Goal: Task Accomplishment & Management: Complete application form

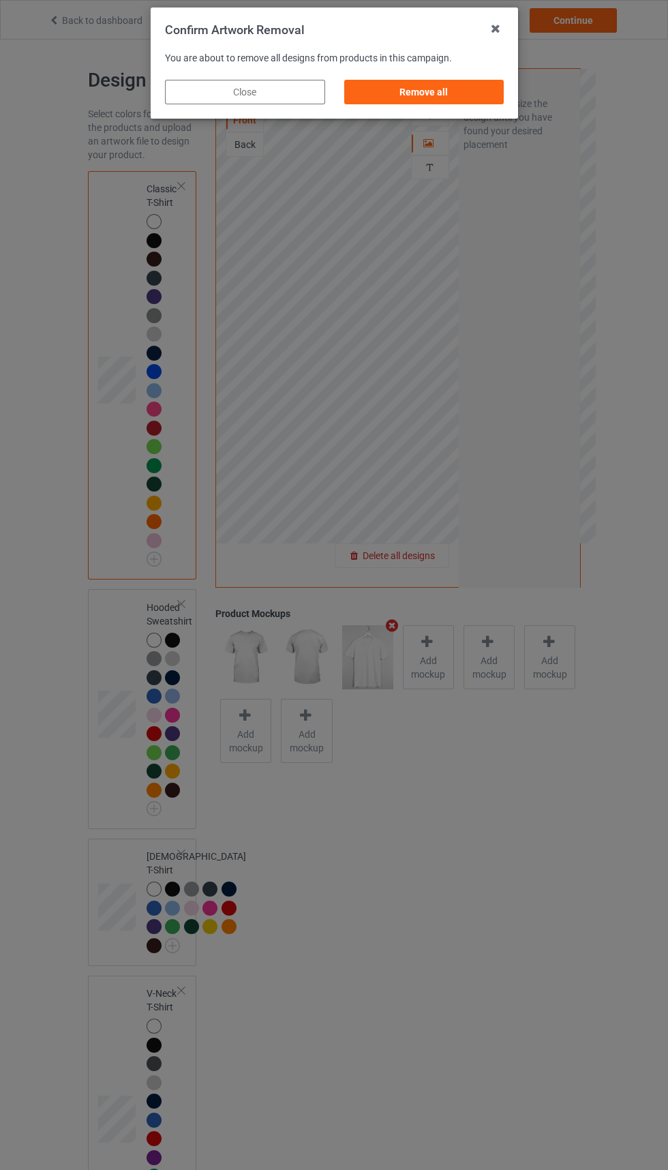
click at [431, 92] on div "Remove all" at bounding box center [424, 92] width 160 height 25
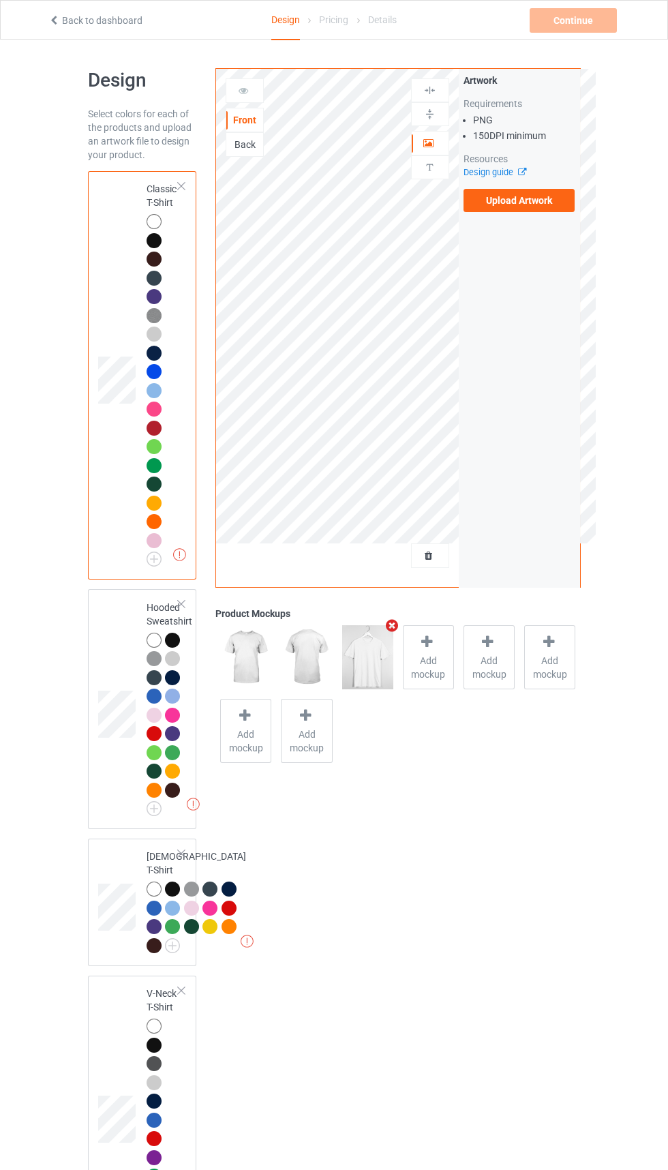
click at [537, 204] on label "Upload Artwork" at bounding box center [520, 200] width 112 height 23
click at [0, 0] on input "Upload Artwork" at bounding box center [0, 0] width 0 height 0
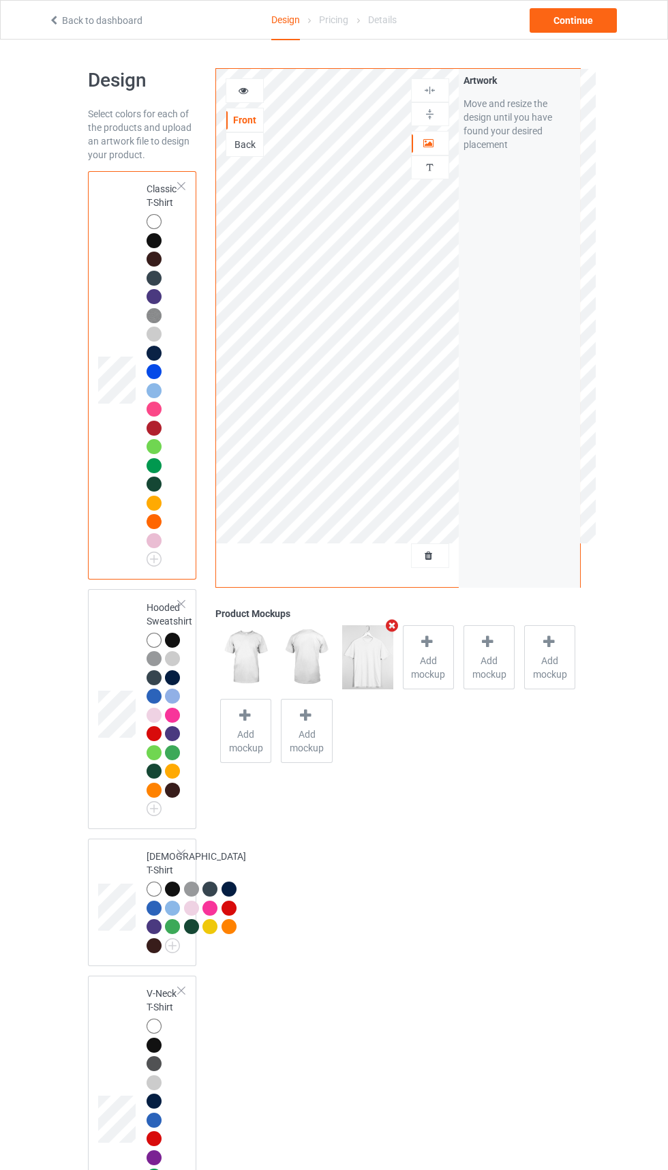
click at [429, 554] on icon at bounding box center [430, 554] width 12 height 10
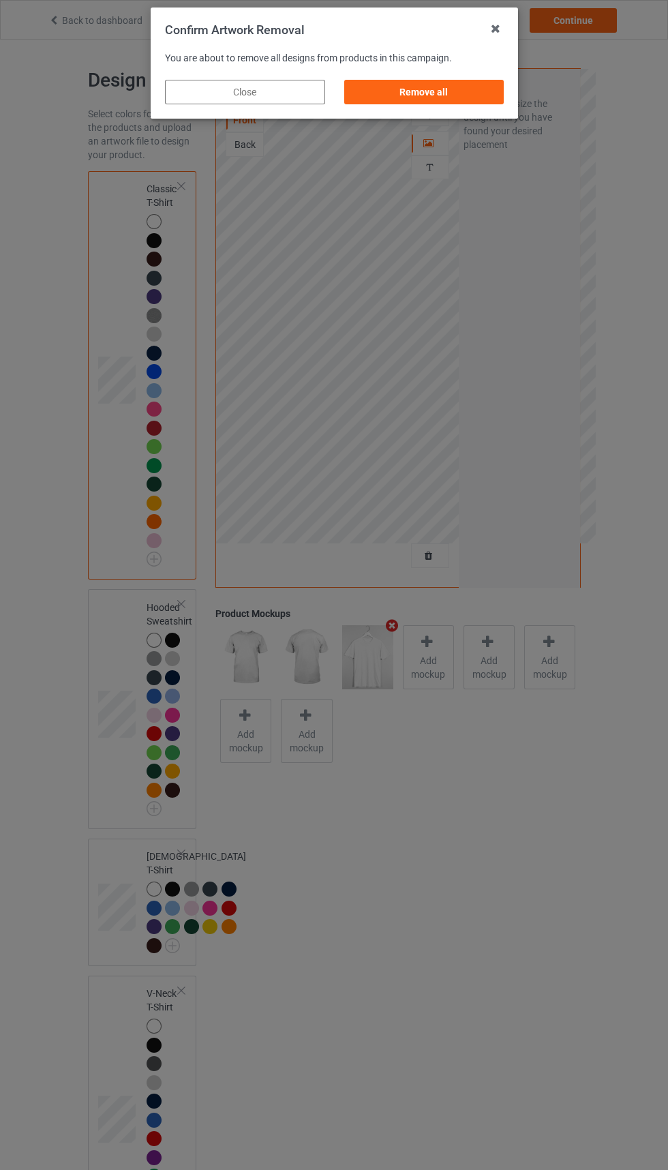
click at [425, 87] on div "Remove all" at bounding box center [424, 92] width 160 height 25
click at [441, 100] on div "Remove all" at bounding box center [424, 92] width 160 height 25
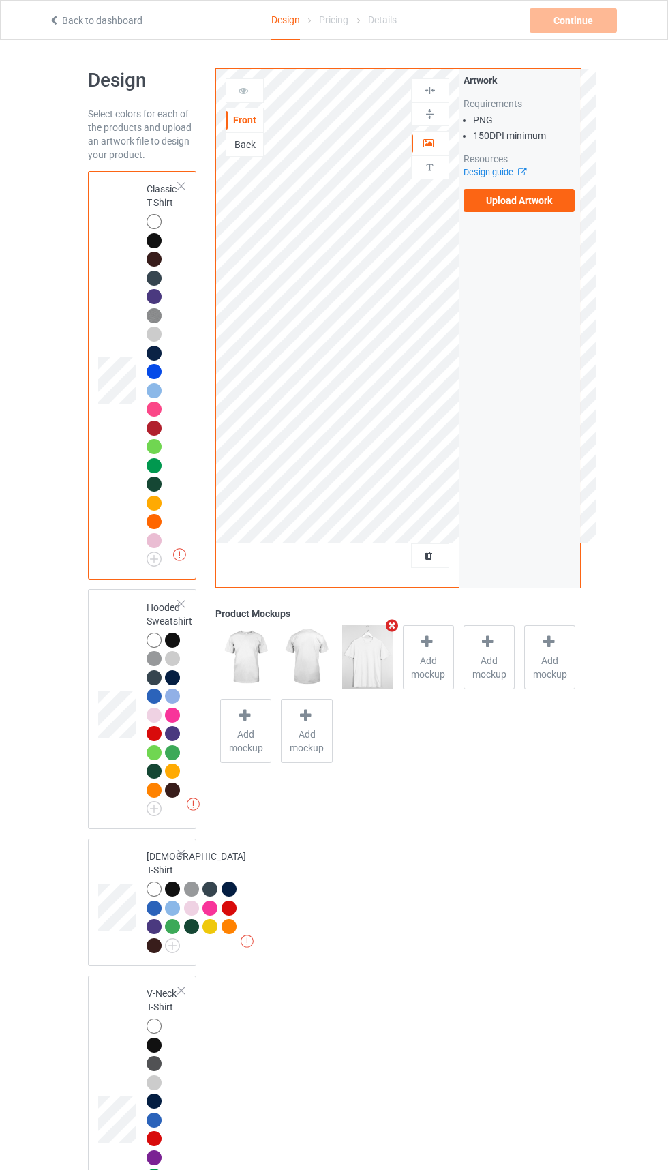
click at [524, 207] on label "Upload Artwork" at bounding box center [520, 200] width 112 height 23
click at [0, 0] on input "Upload Artwork" at bounding box center [0, 0] width 0 height 0
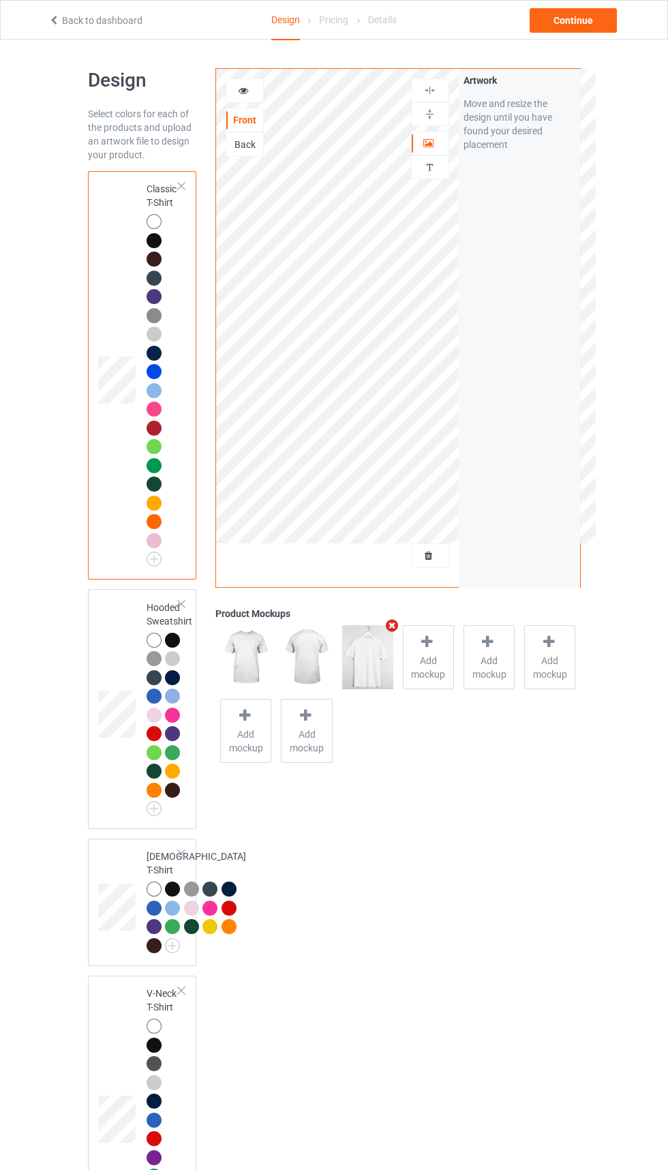
click at [429, 556] on icon at bounding box center [430, 554] width 12 height 10
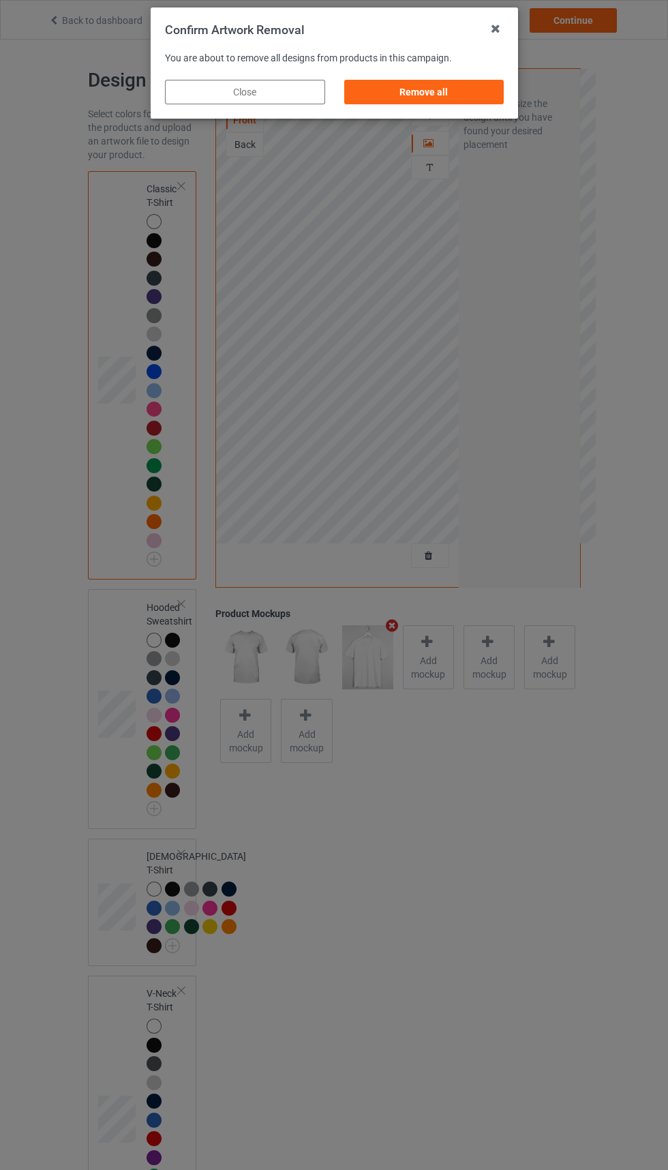
click at [444, 84] on div "Remove all" at bounding box center [424, 92] width 160 height 25
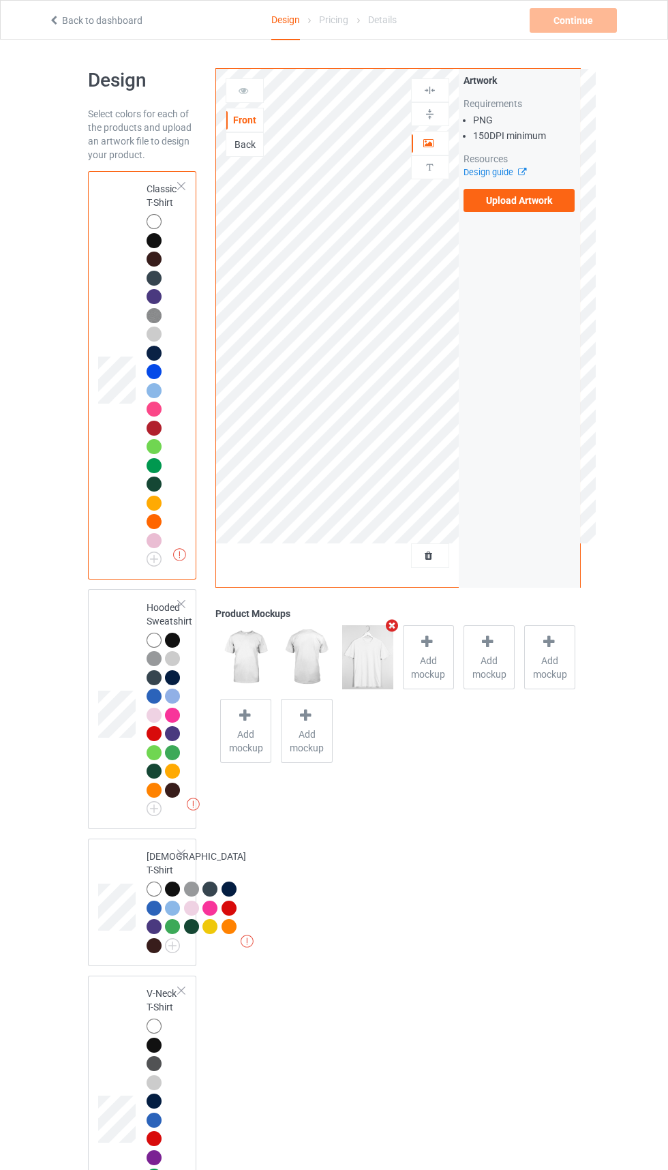
click at [518, 170] on icon at bounding box center [519, 170] width 10 height 9
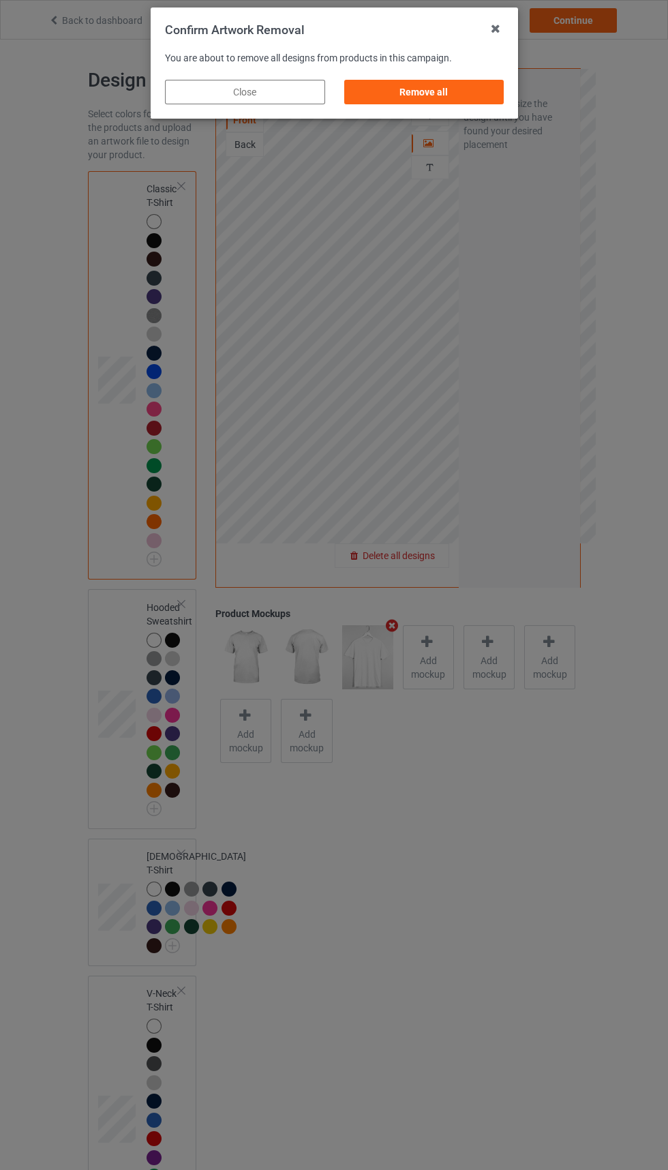
click at [451, 126] on div "Confirm Artwork Removal You are about to remove all designs from products in th…" at bounding box center [334, 585] width 668 height 1170
click at [449, 85] on div "Remove all" at bounding box center [424, 92] width 160 height 25
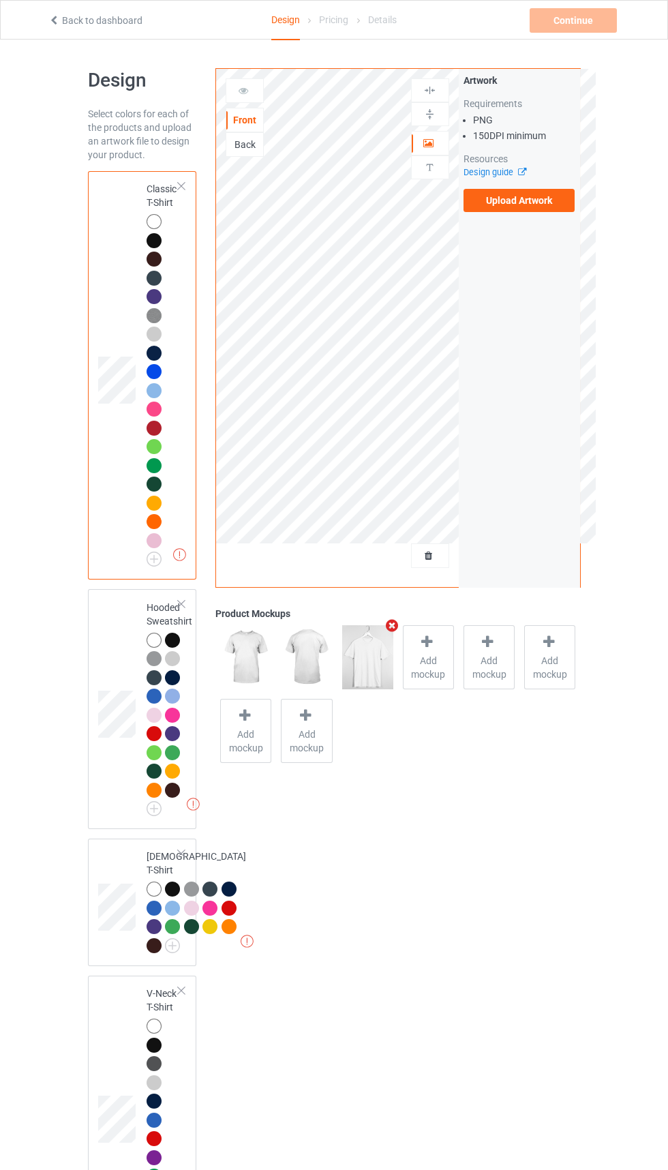
click at [522, 206] on label "Upload Artwork" at bounding box center [520, 200] width 112 height 23
click at [0, 0] on input "Upload Artwork" at bounding box center [0, 0] width 0 height 0
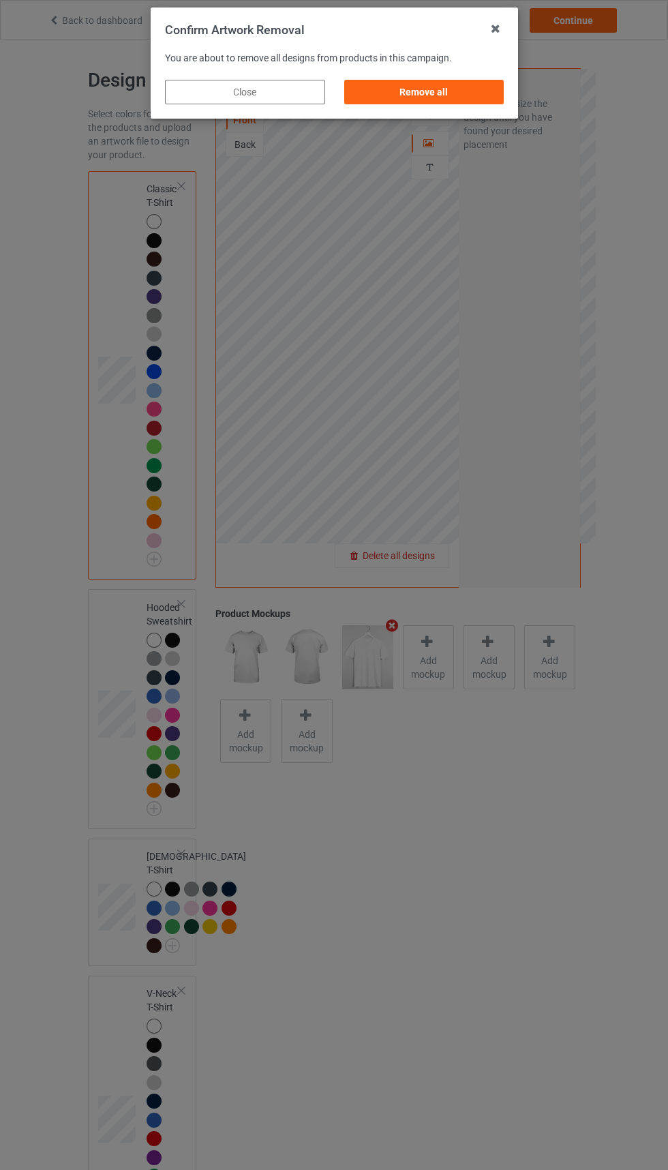
click at [463, 96] on div "Remove all" at bounding box center [424, 92] width 160 height 25
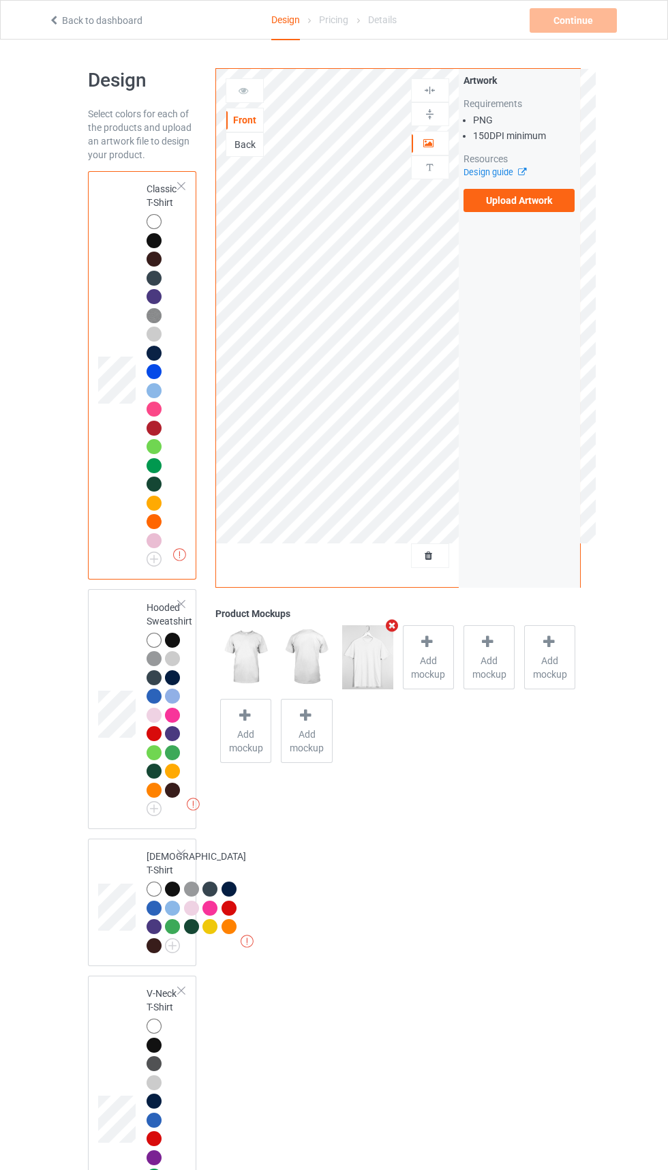
click at [521, 200] on label "Upload Artwork" at bounding box center [520, 200] width 112 height 23
click at [0, 0] on input "Upload Artwork" at bounding box center [0, 0] width 0 height 0
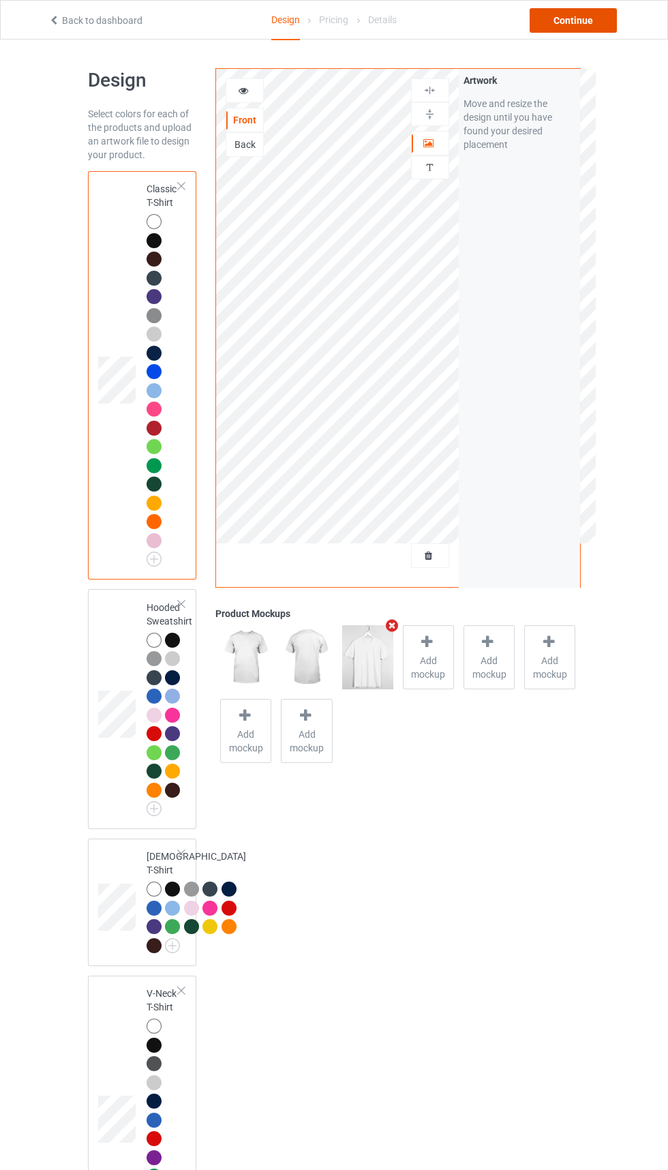
click at [578, 20] on div "Continue" at bounding box center [573, 20] width 87 height 25
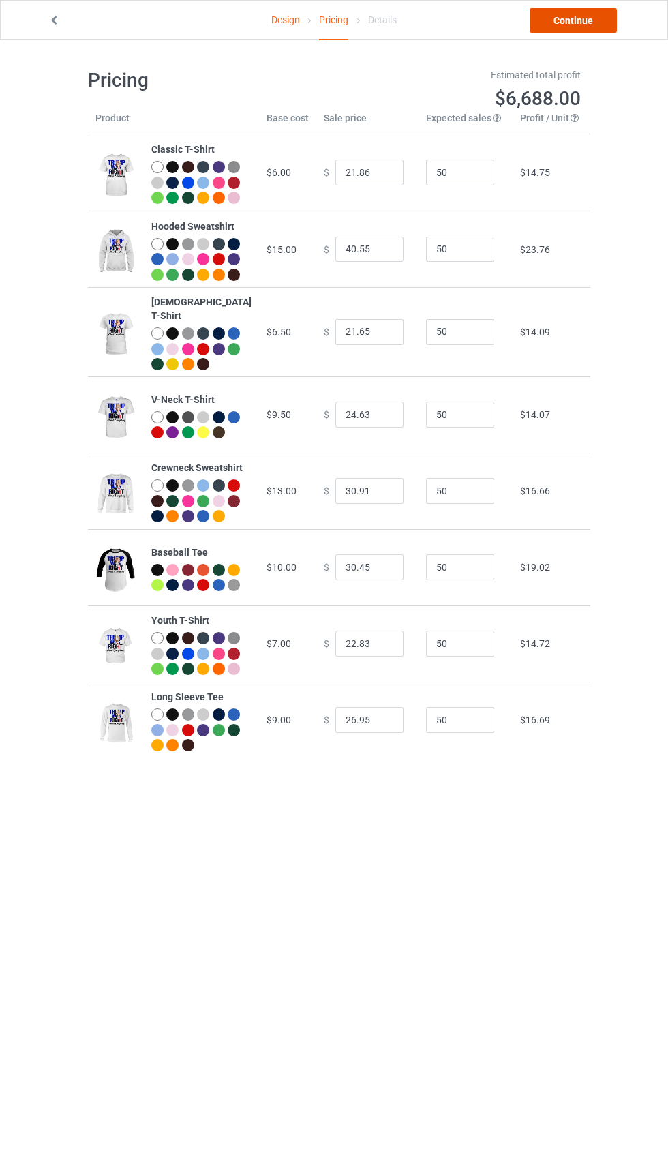
click at [578, 20] on link "Continue" at bounding box center [573, 20] width 87 height 25
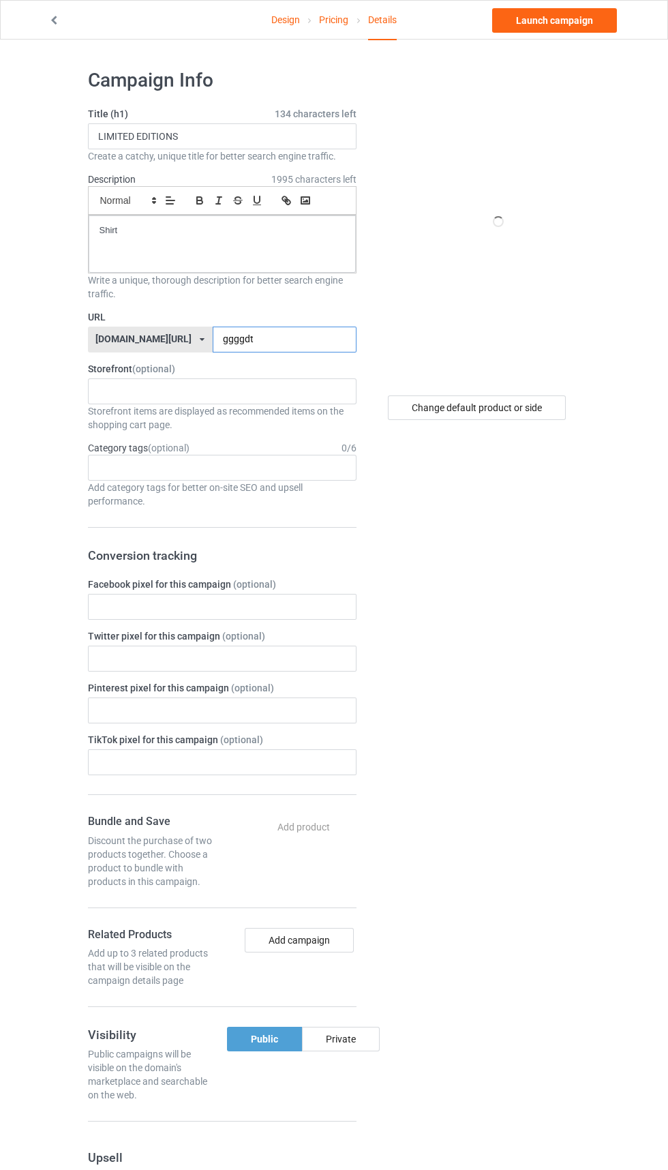
click at [281, 343] on input "ggggdt" at bounding box center [285, 340] width 144 height 26
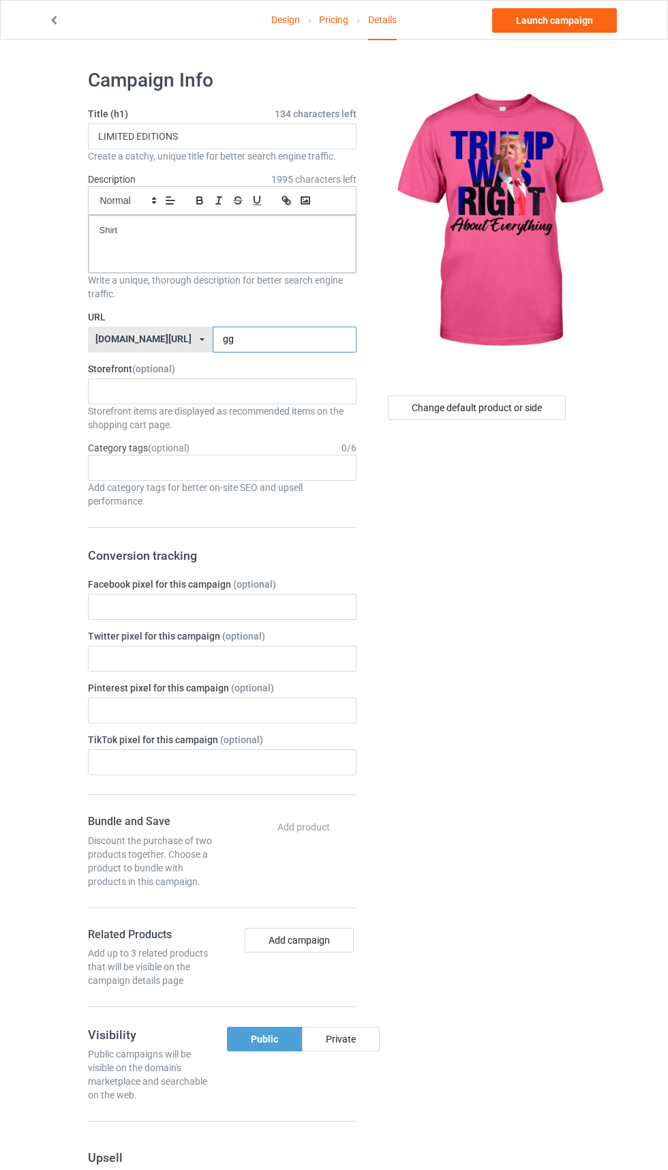
type input "g"
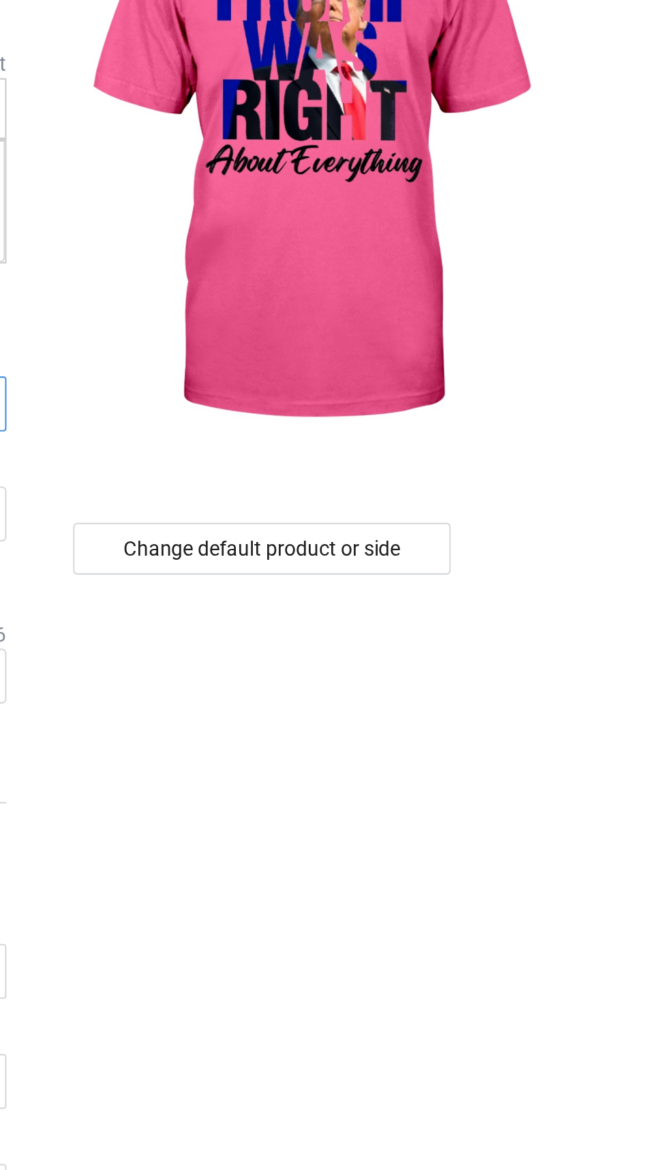
type input "Tttg7"
click at [530, 413] on div "Change default product or side" at bounding box center [477, 408] width 178 height 25
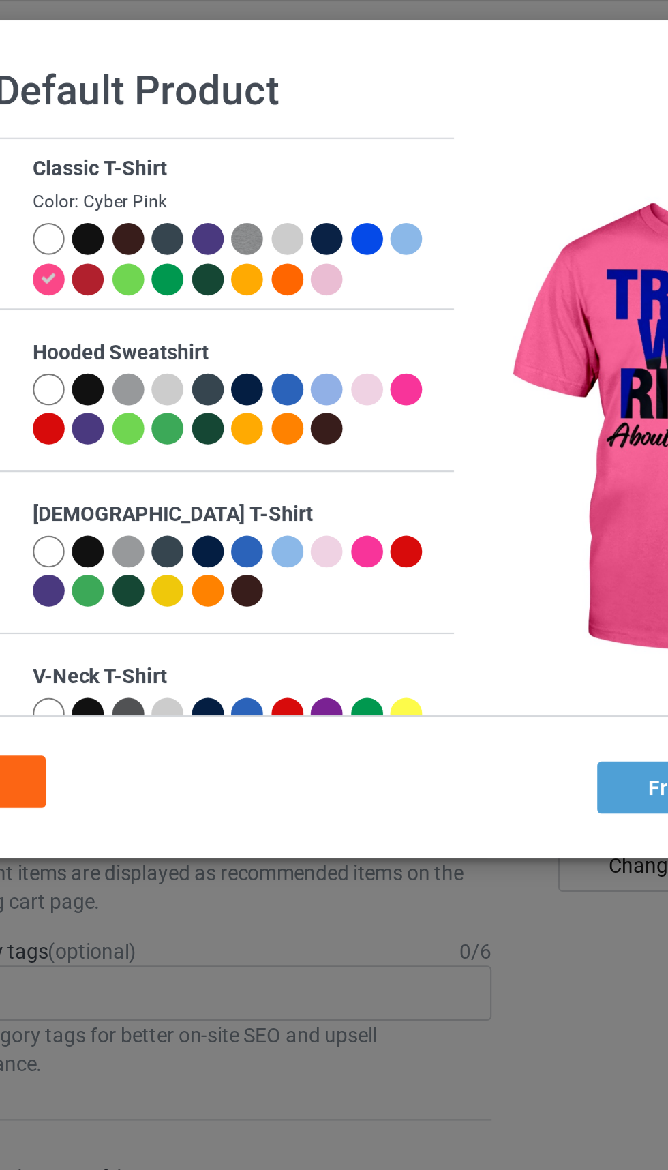
click at [144, 110] on div at bounding box center [147, 112] width 15 height 15
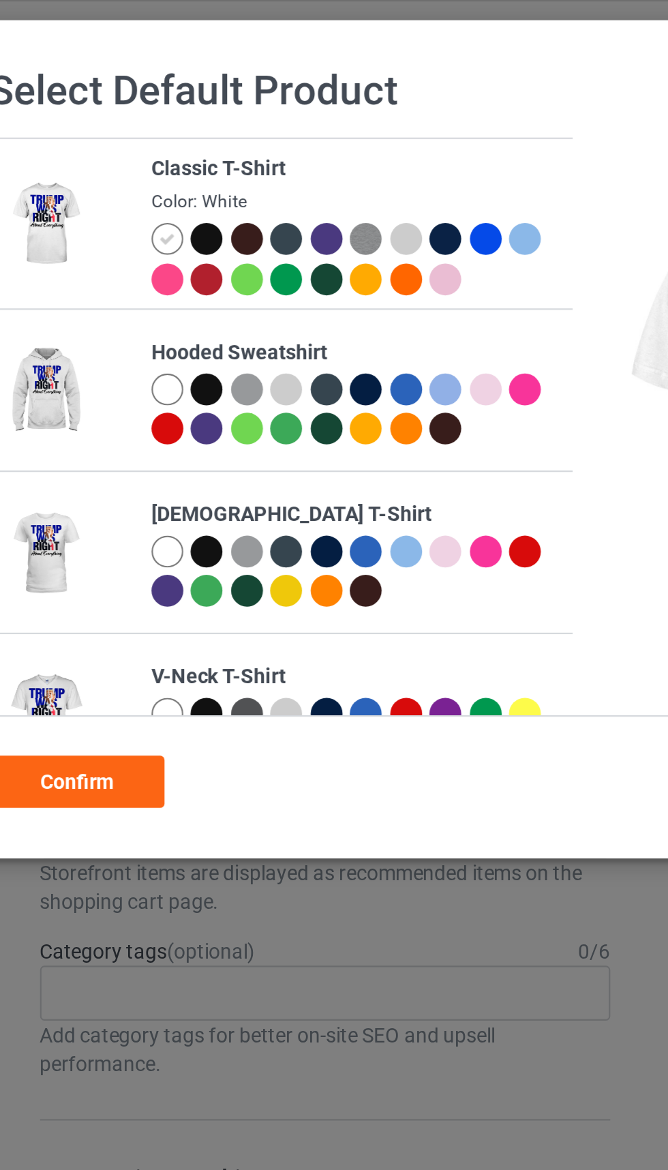
click at [113, 361] on div "Confirm" at bounding box center [105, 368] width 83 height 25
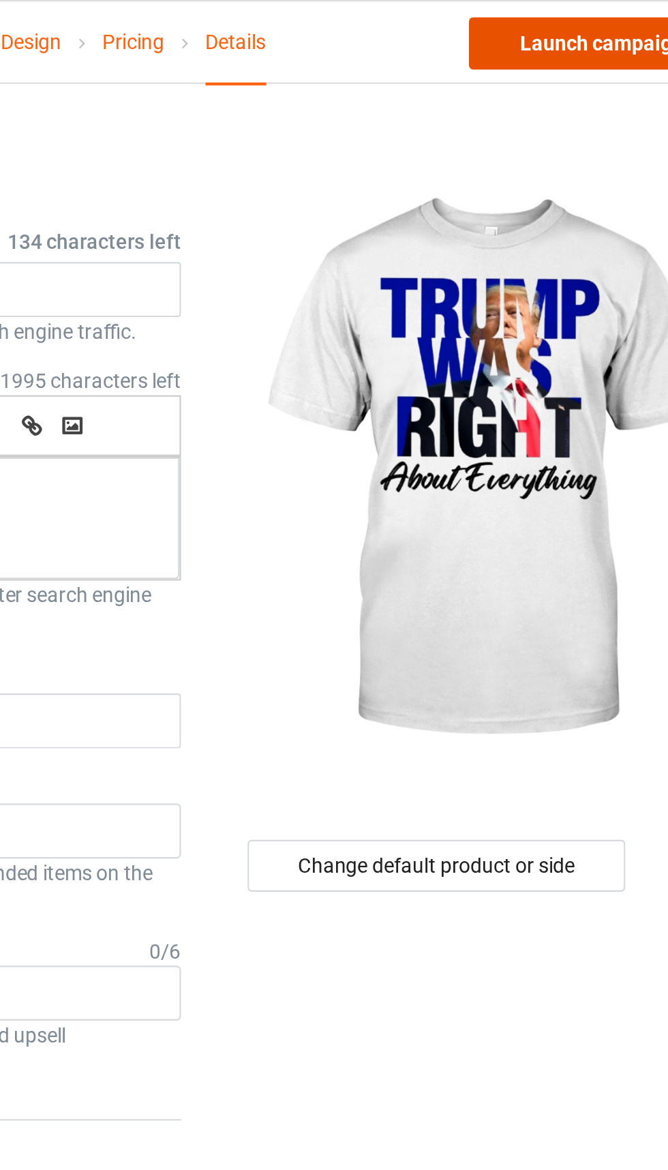
click at [570, 27] on link "Launch campaign" at bounding box center [554, 20] width 125 height 25
